Goal: Task Accomplishment & Management: Manage account settings

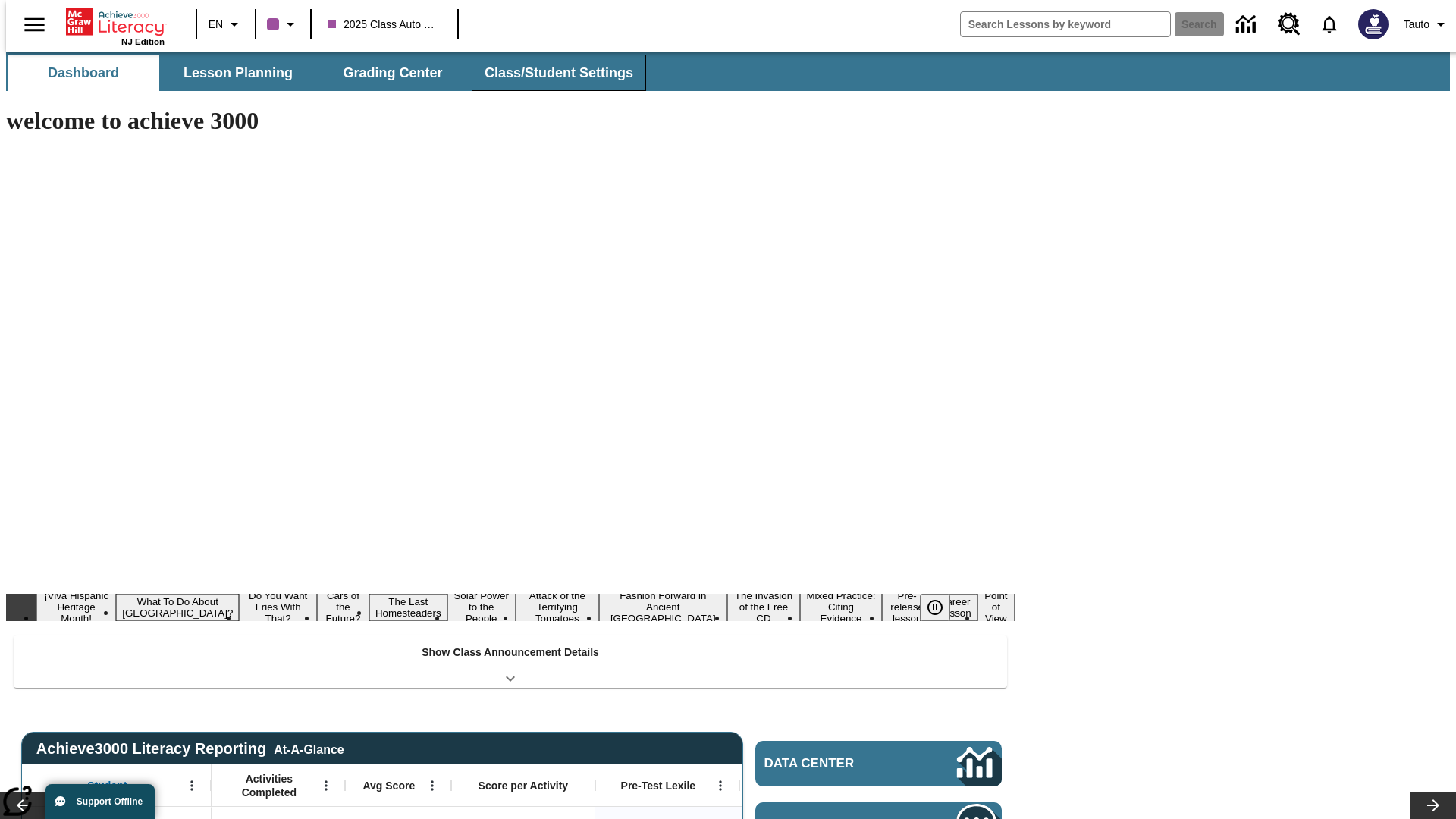
click at [551, 73] on button "Class/Student Settings" at bounding box center [559, 73] width 175 height 37
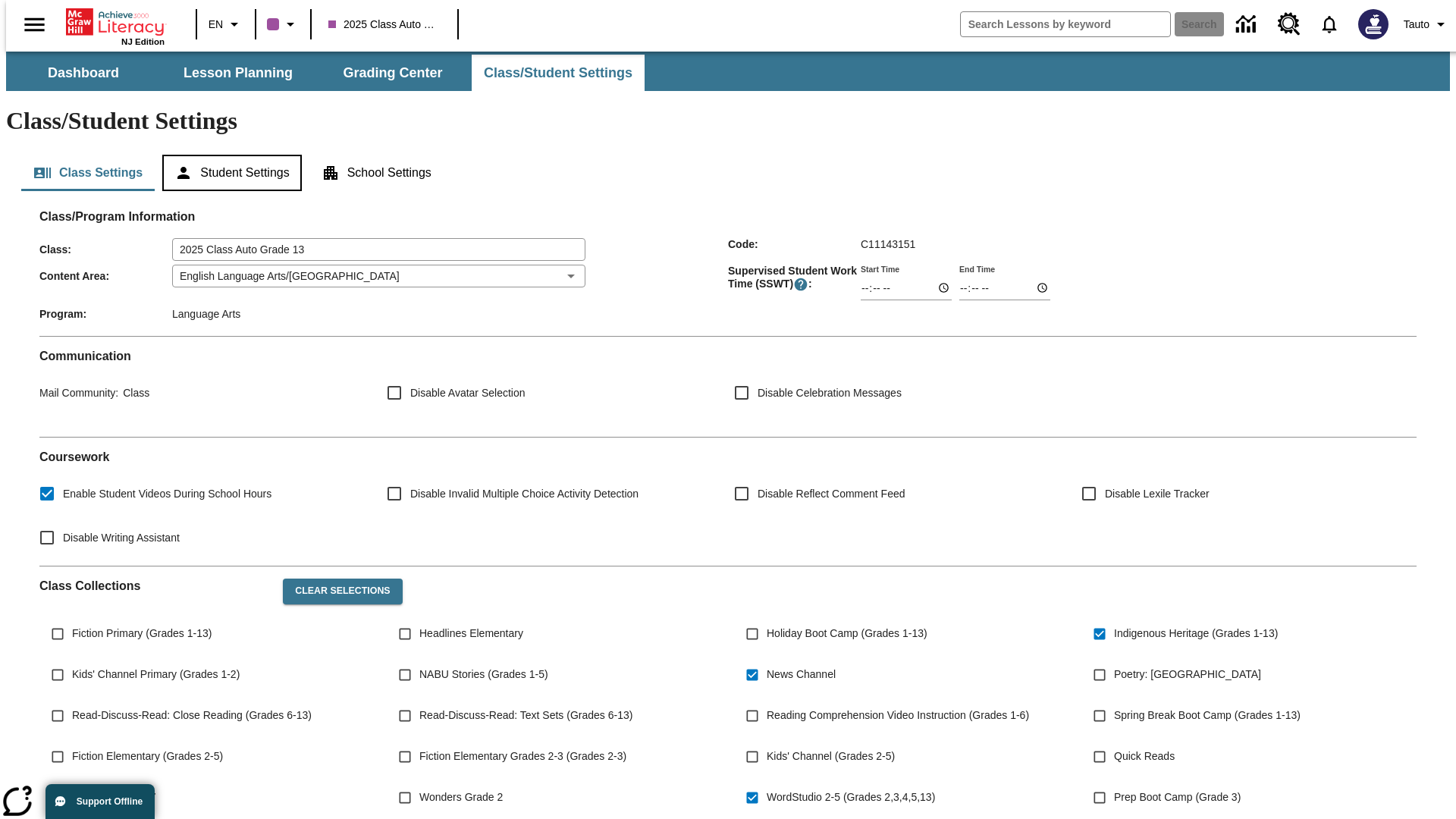
click at [229, 155] on button "Student Settings" at bounding box center [232, 173] width 139 height 37
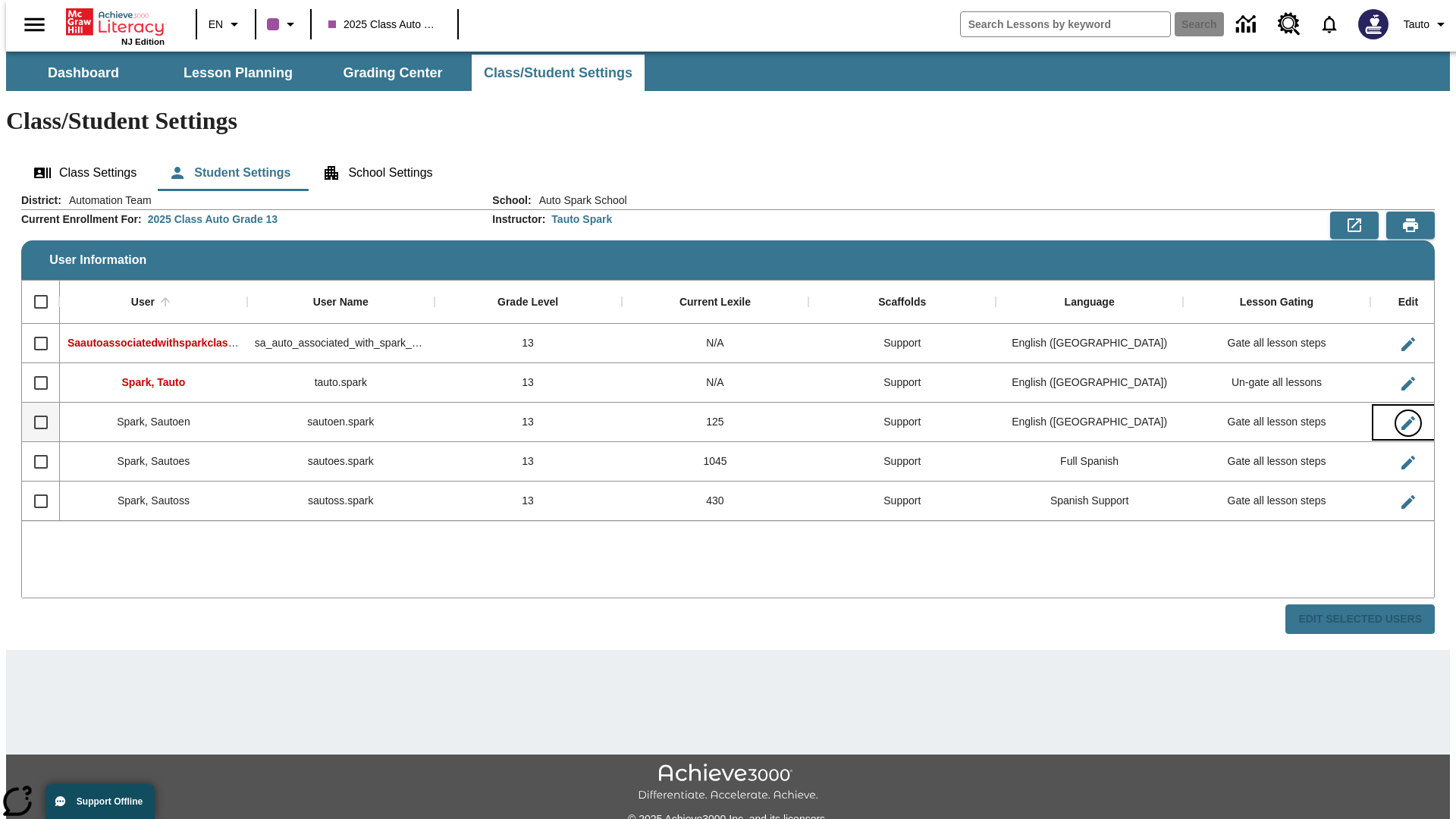
click at [1401, 416] on icon "Edit User" at bounding box center [1408, 423] width 14 height 14
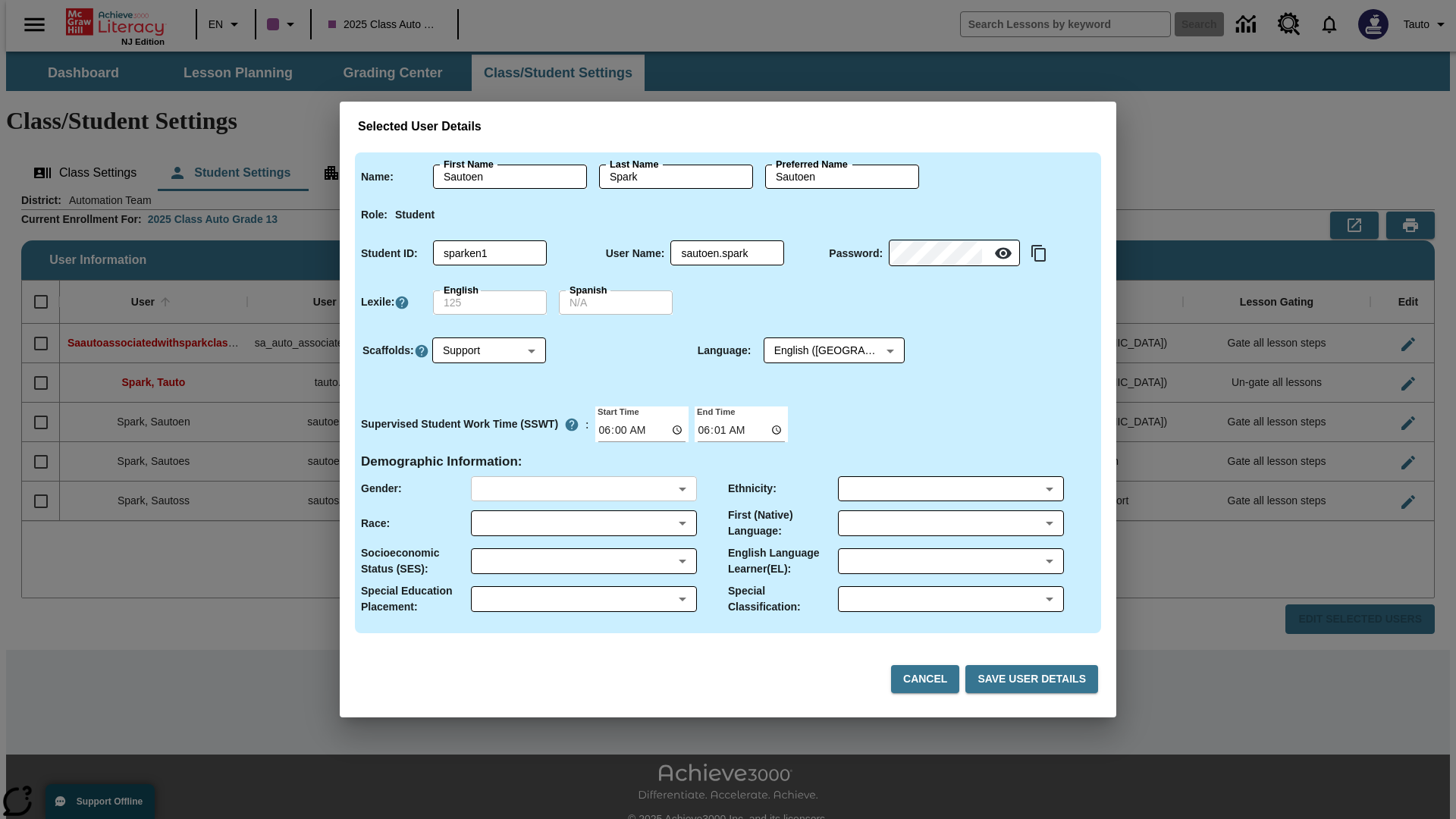
click at [584, 488] on body "Skip to main content NJ Edition EN 2025 Class Auto Grade 13 Search 0 Tauto Dash…" at bounding box center [727, 451] width 1444 height 800
click at [584, 523] on body "Skip to main content NJ Edition EN 2025 Class Auto Grade 13 Search 0 Tauto Dash…" at bounding box center [727, 451] width 1444 height 800
click at [584, 561] on body "Skip to main content NJ Edition EN 2025 Class Auto Grade 13 Search 0 Tauto Dash…" at bounding box center [727, 451] width 1444 height 800
click at [584, 599] on body "Skip to main content NJ Edition EN 2025 Class Auto Grade 13 Search 0 Tauto Dash…" at bounding box center [727, 451] width 1444 height 800
click at [950, 488] on body "Skip to main content NJ Edition EN 2025 Class Auto Grade 13 Search 0 Tauto Dash…" at bounding box center [727, 451] width 1444 height 800
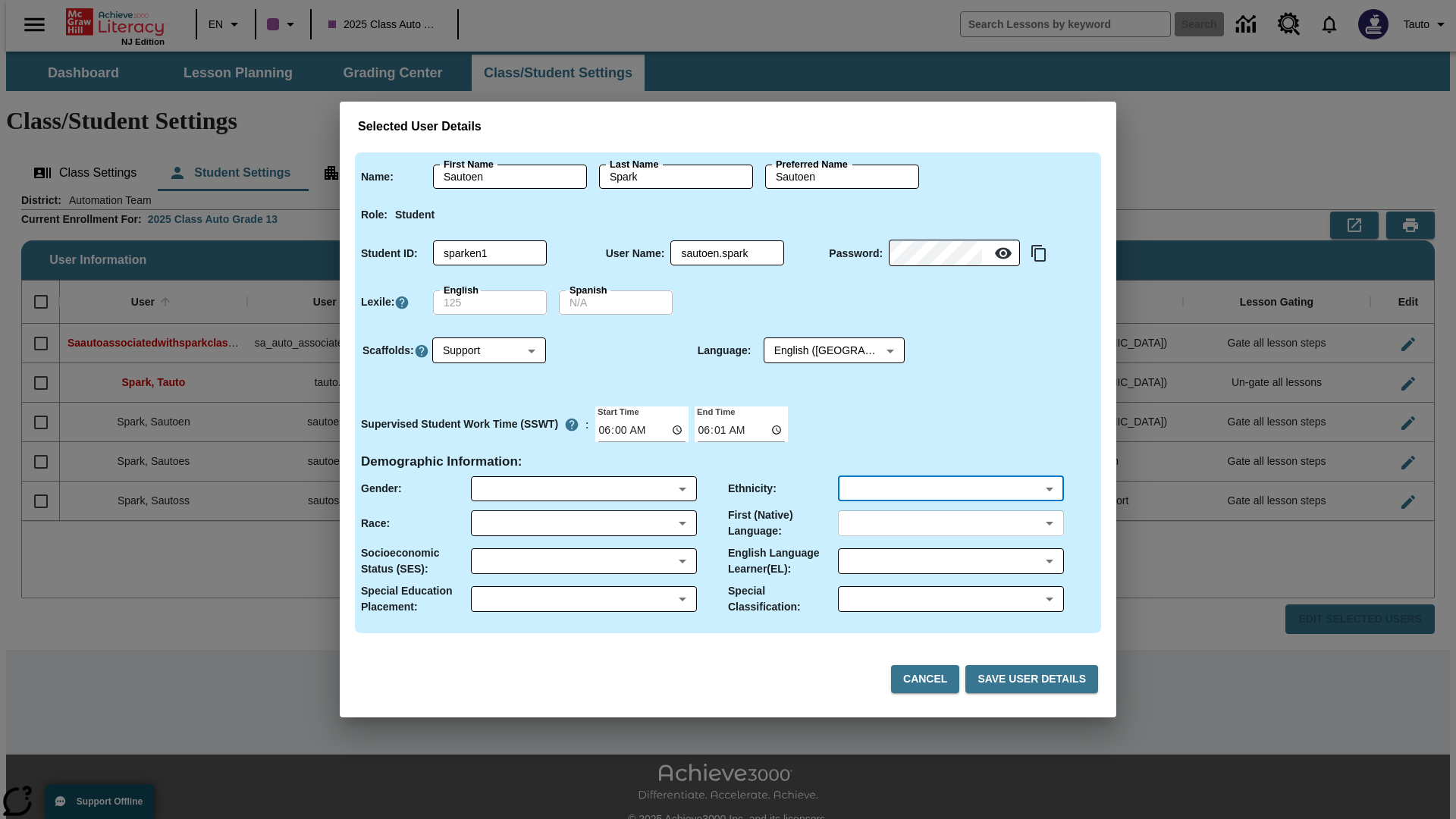
click at [950, 523] on body "Skip to main content NJ Edition EN 2025 Class Auto Grade 13 Search 0 Tauto Dash…" at bounding box center [727, 451] width 1444 height 800
click at [950, 561] on body "Skip to main content NJ Edition EN 2025 Class Auto Grade 13 Search 0 Tauto Dash…" at bounding box center [727, 451] width 1444 height 800
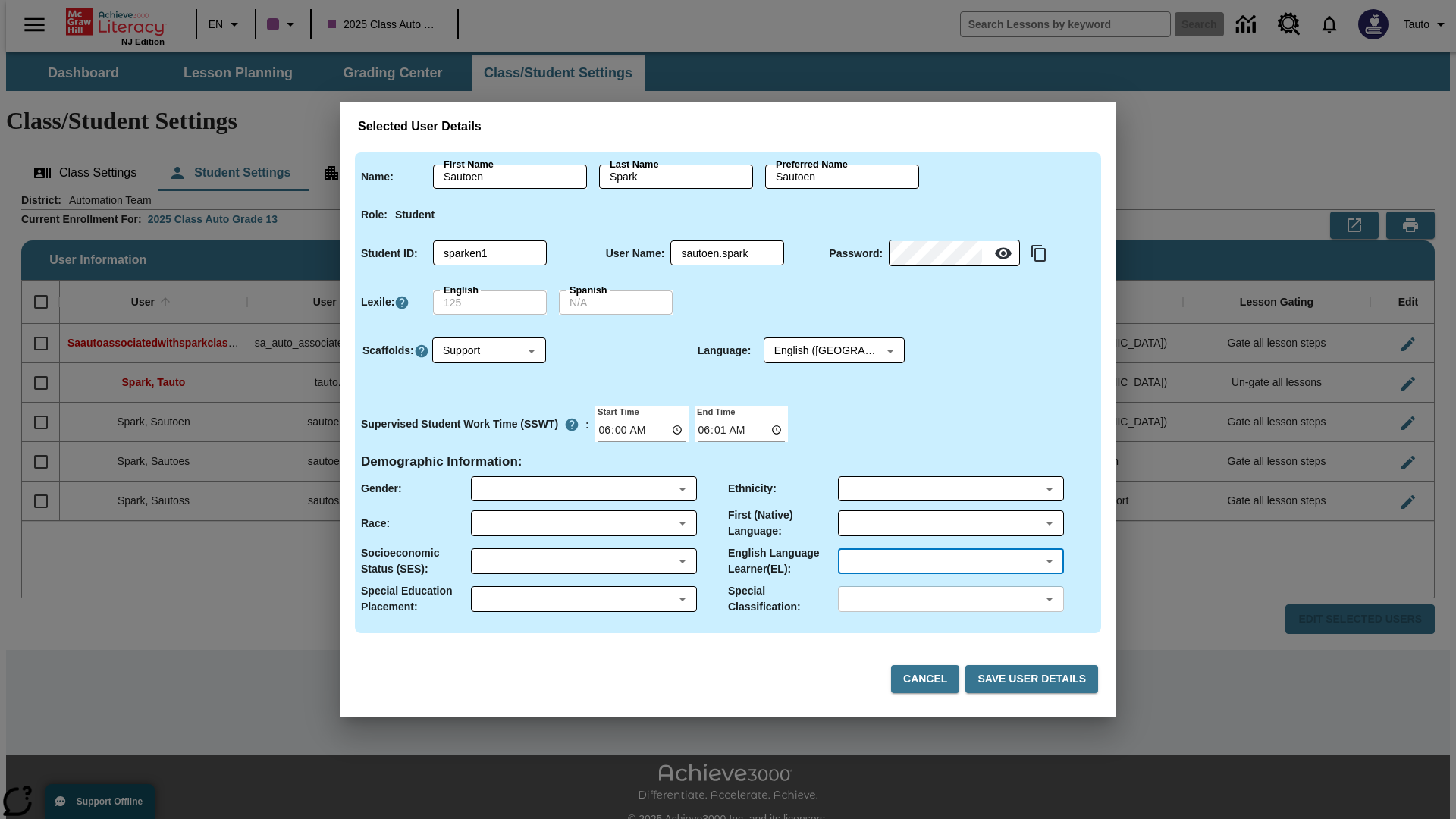
click at [950, 599] on body "Skip to main content NJ Edition EN 2025 Class Auto Grade 13 Search 0 Tauto Dash…" at bounding box center [727, 451] width 1444 height 800
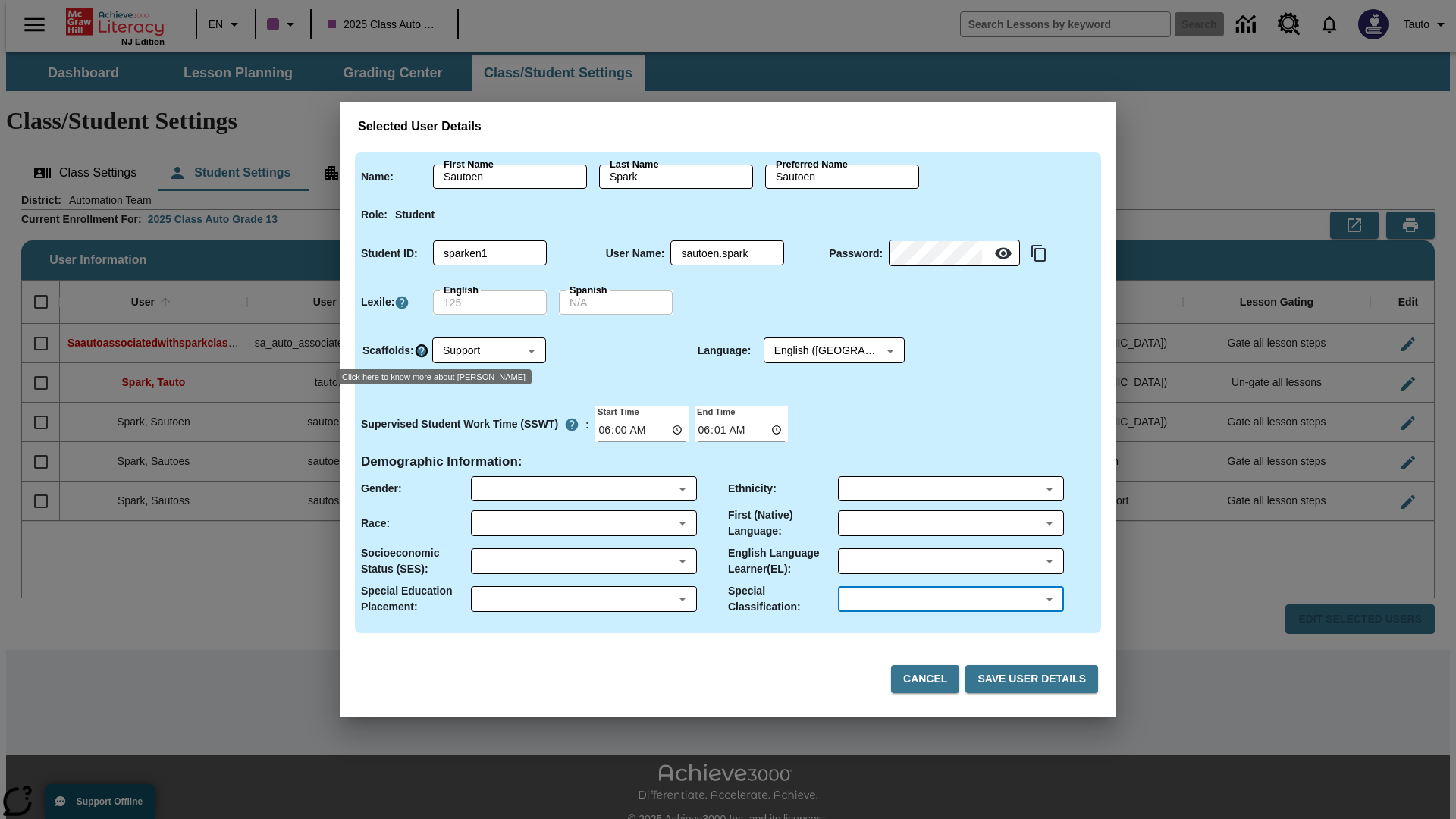
click at [421, 350] on icon "Click here to know more about Scaffolds" at bounding box center [421, 351] width 16 height 15
